Goal: Navigation & Orientation: Go to known website

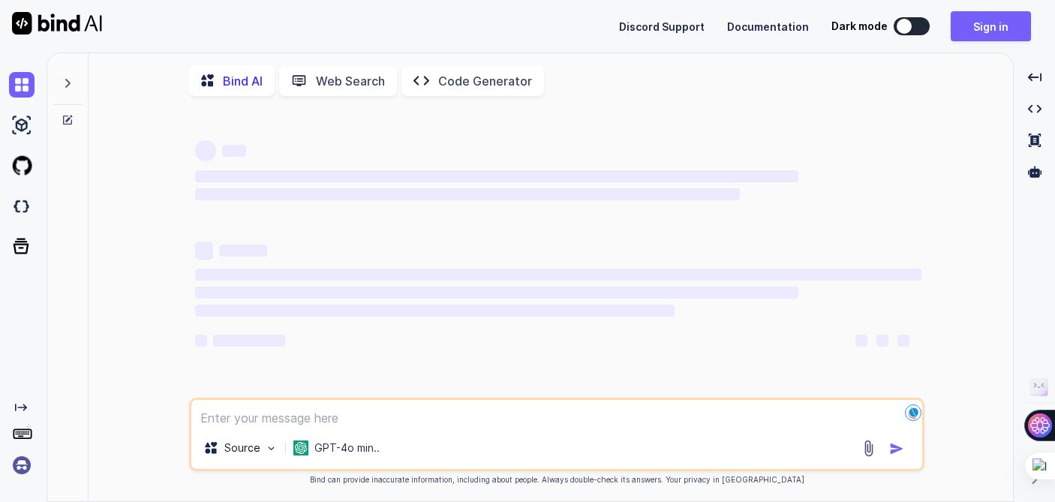
type textarea "x"
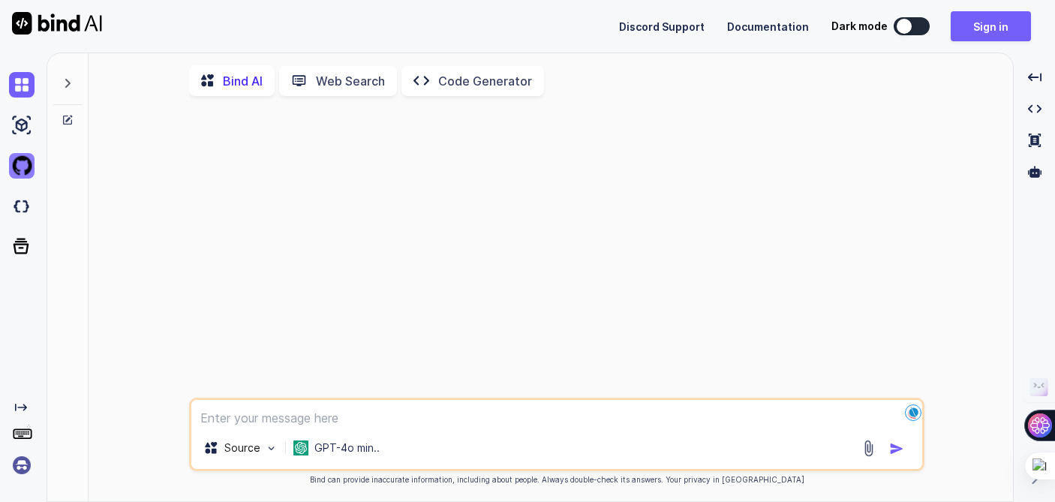
click at [23, 165] on img at bounding box center [22, 166] width 26 height 26
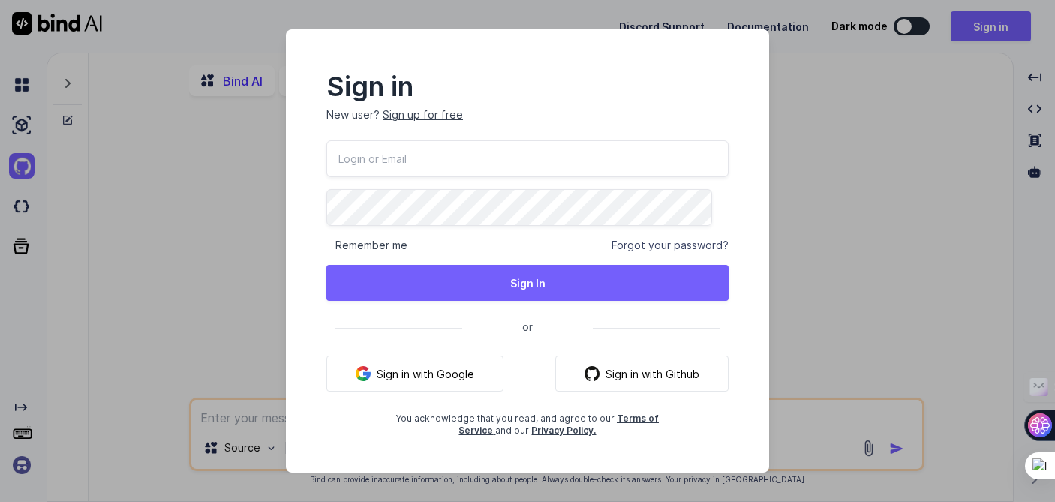
click at [626, 371] on button "Sign in with Github" at bounding box center [641, 374] width 173 height 36
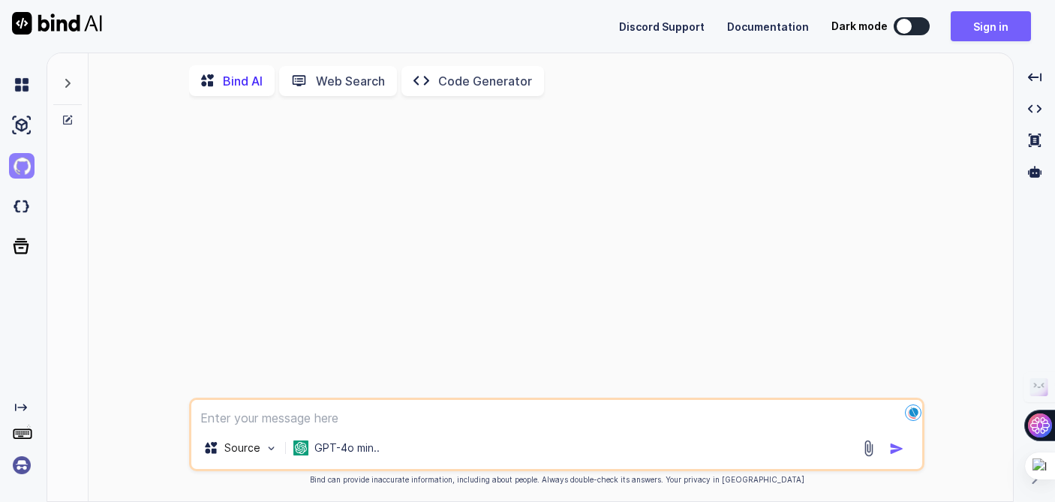
click at [23, 168] on img at bounding box center [22, 166] width 26 height 26
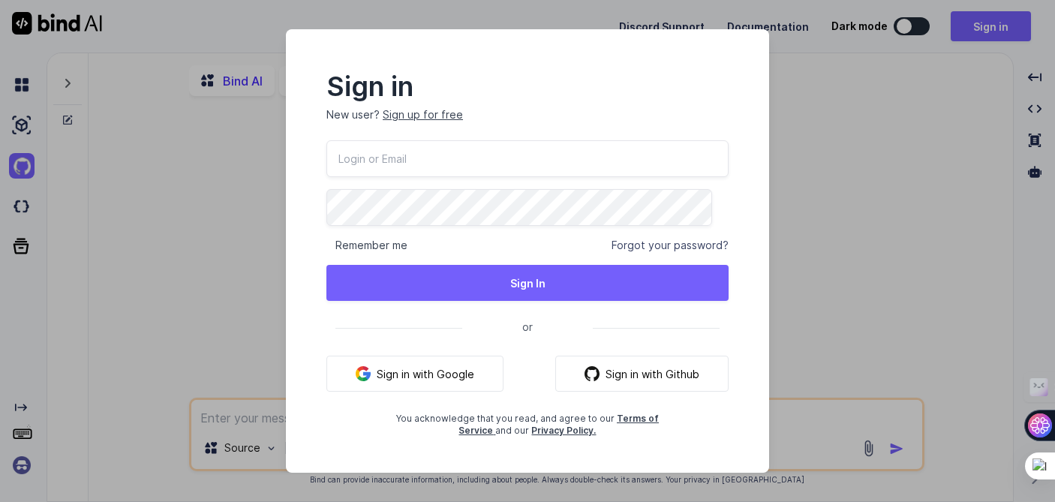
click at [439, 375] on button "Sign in with Google" at bounding box center [414, 374] width 177 height 36
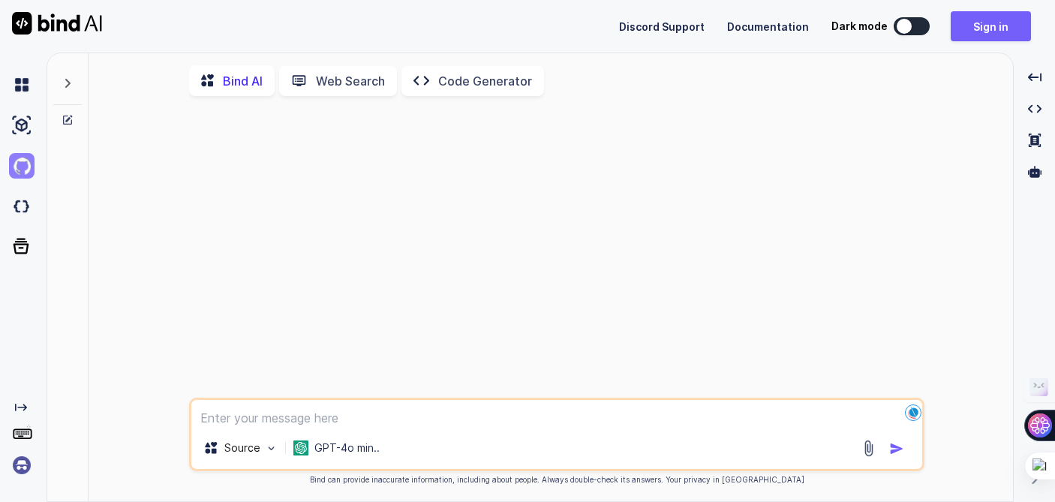
click at [26, 166] on img at bounding box center [22, 166] width 26 height 26
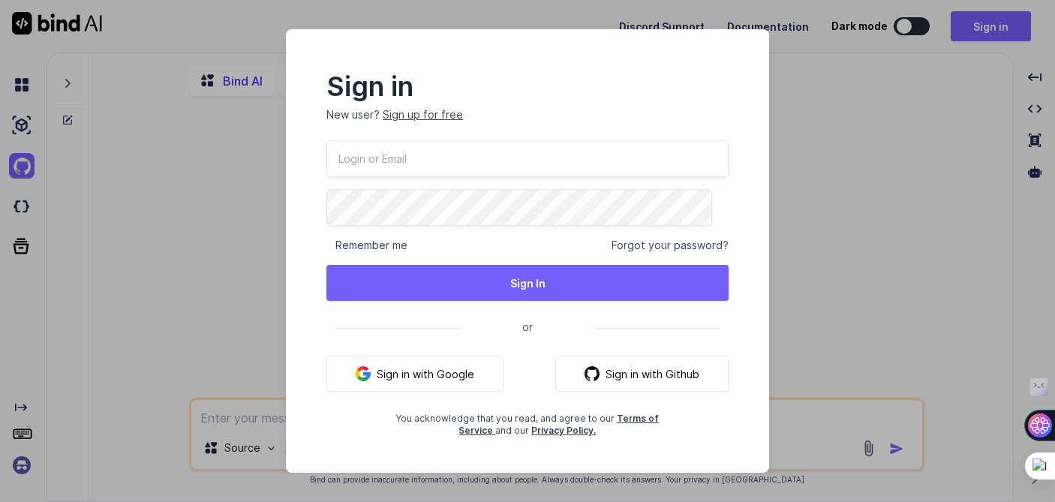
click at [167, 128] on div "Sign in New user? Sign up for free Remember me Forgot your password? Sign In or…" at bounding box center [527, 251] width 1055 height 502
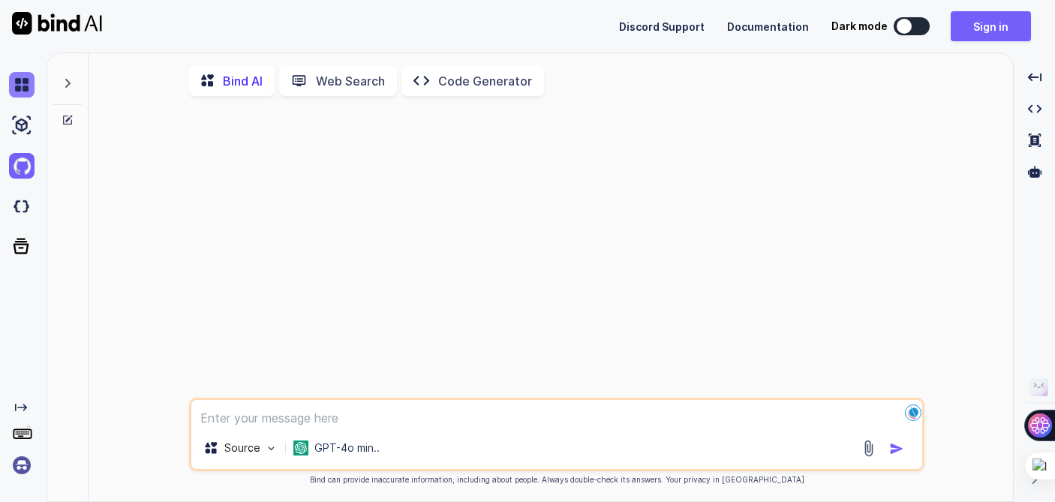
click at [18, 83] on img at bounding box center [22, 85] width 26 height 26
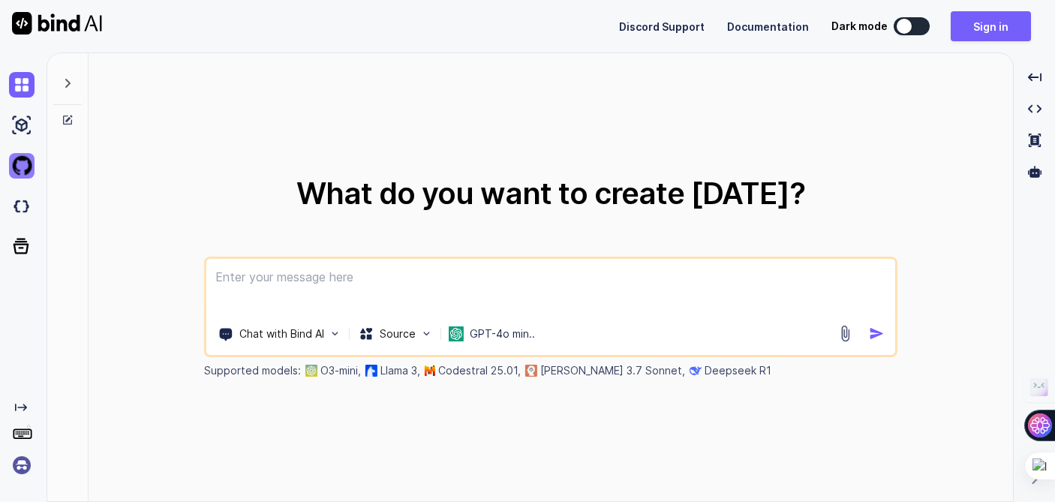
click at [15, 167] on img at bounding box center [22, 166] width 26 height 26
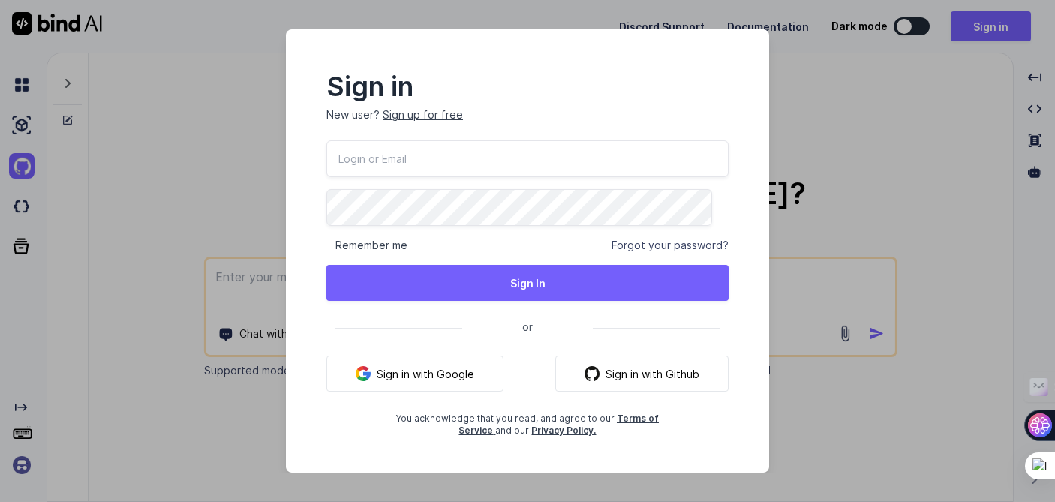
click at [158, 135] on div "Sign in New user? Sign up for free Remember me Forgot your password? Sign In or…" at bounding box center [527, 251] width 1055 height 502
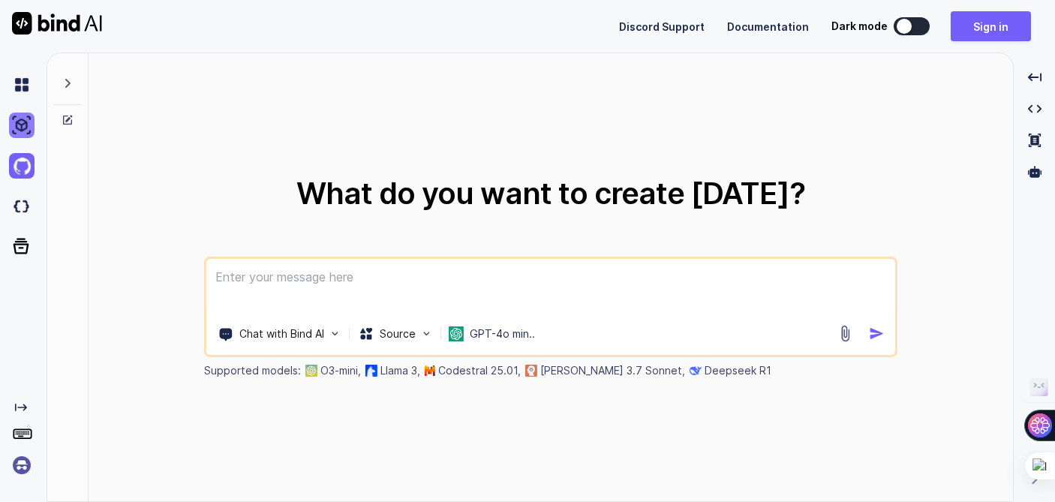
click at [22, 127] on img at bounding box center [22, 126] width 26 height 26
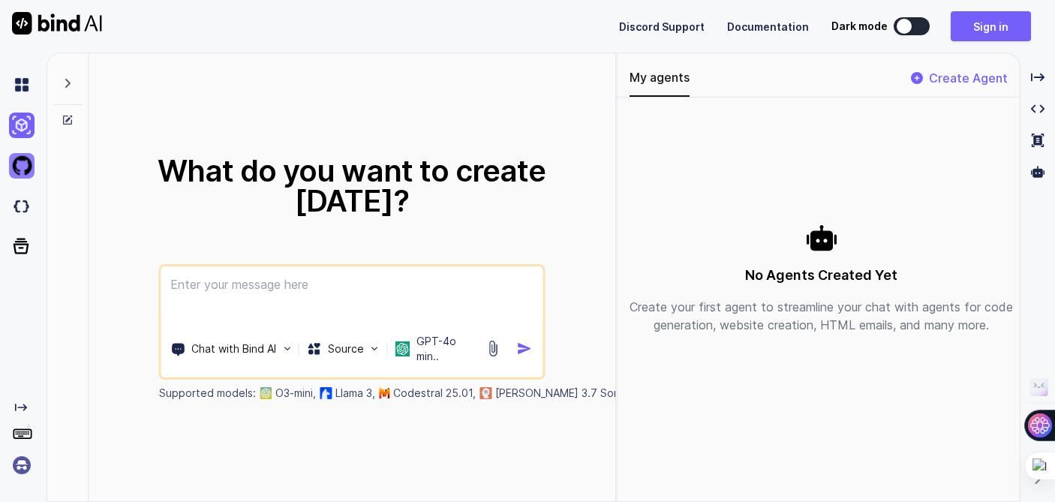
click at [23, 170] on img at bounding box center [22, 166] width 26 height 26
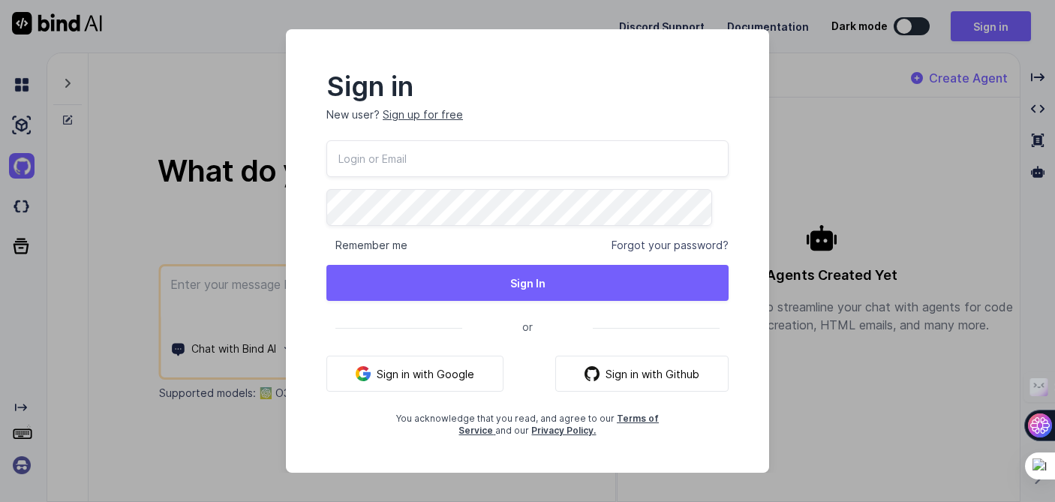
click at [627, 375] on button "Sign in with Github" at bounding box center [641, 374] width 173 height 36
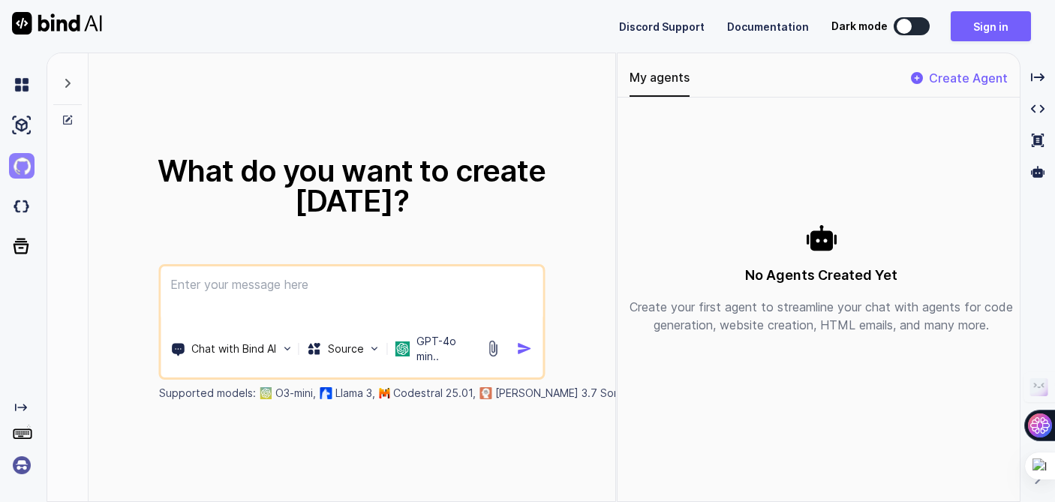
click at [22, 168] on img at bounding box center [22, 166] width 26 height 26
